Goal: Register for event/course

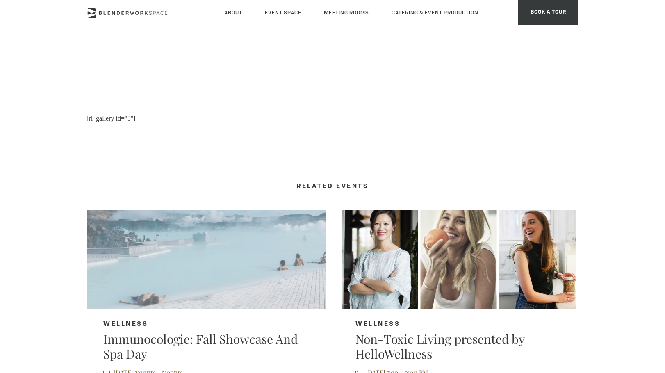
scroll to position [697, 0]
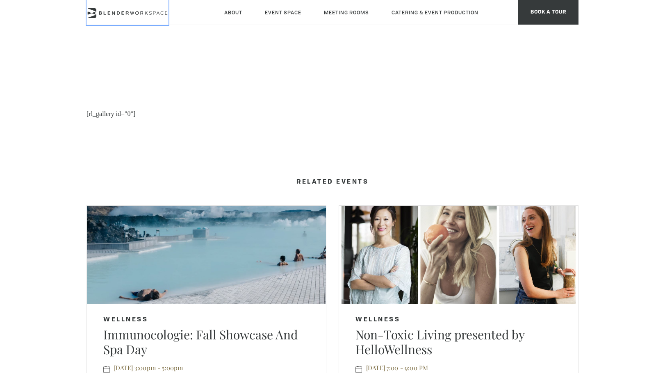
click at [106, 13] on icon at bounding box center [127, 13] width 82 height 10
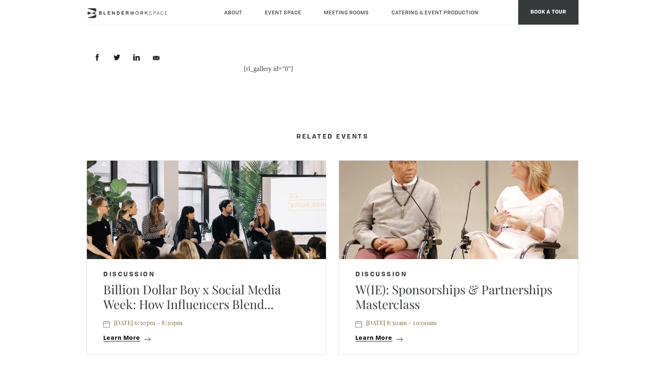
scroll to position [492, 0]
